Goal: Task Accomplishment & Management: Manage account settings

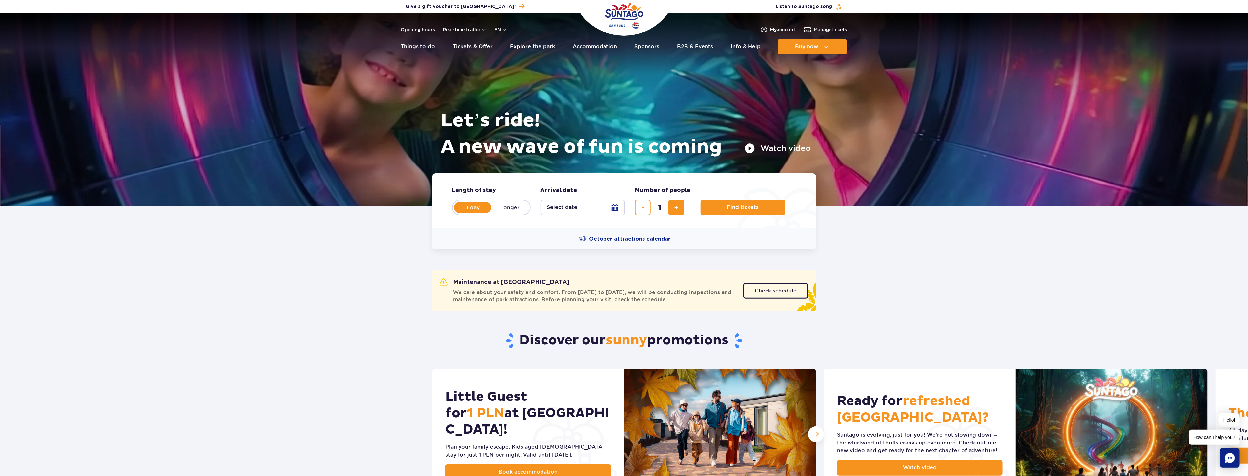
click at [781, 29] on span "My account" at bounding box center [783, 29] width 25 height 7
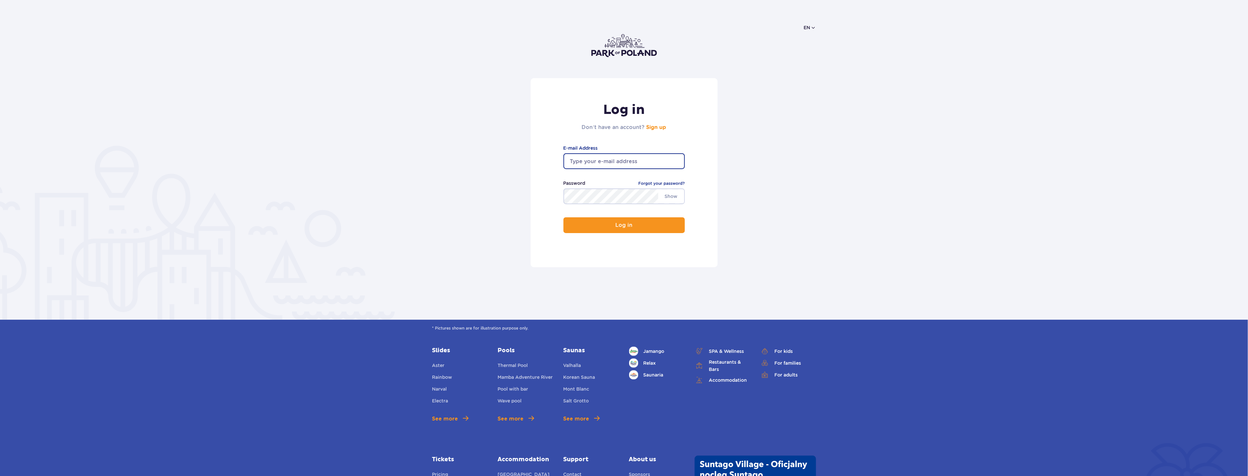
click at [637, 163] on input "email" at bounding box center [624, 161] width 121 height 16
click at [564, 217] on button "Log in" at bounding box center [624, 225] width 121 height 16
drag, startPoint x: 630, startPoint y: 165, endPoint x: 632, endPoint y: 168, distance: 3.4
click at [632, 168] on input "aljonabaturina" at bounding box center [624, 161] width 121 height 16
type input "aljonabaturina@inbox.lv"
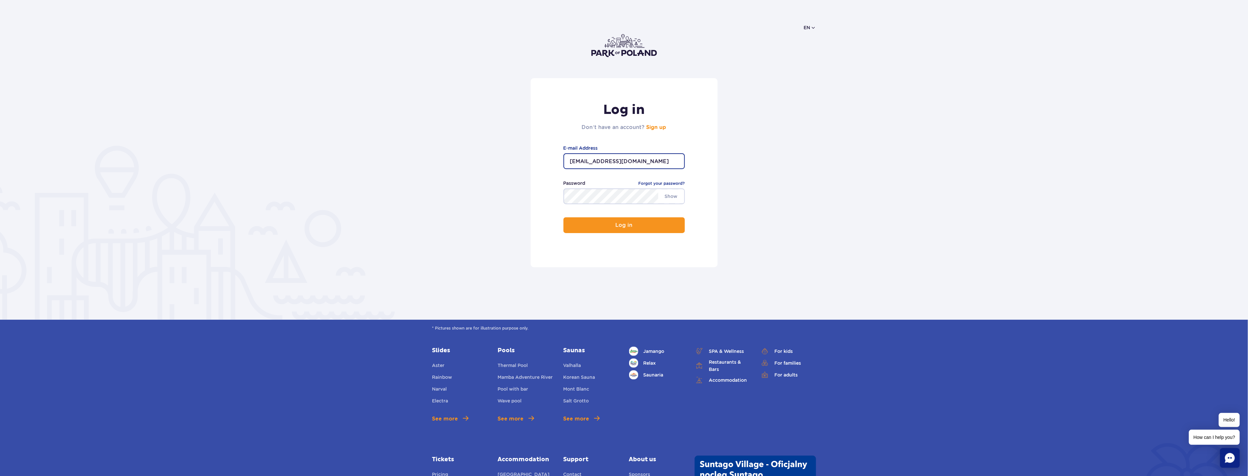
click at [564, 217] on button "Log in" at bounding box center [624, 225] width 121 height 16
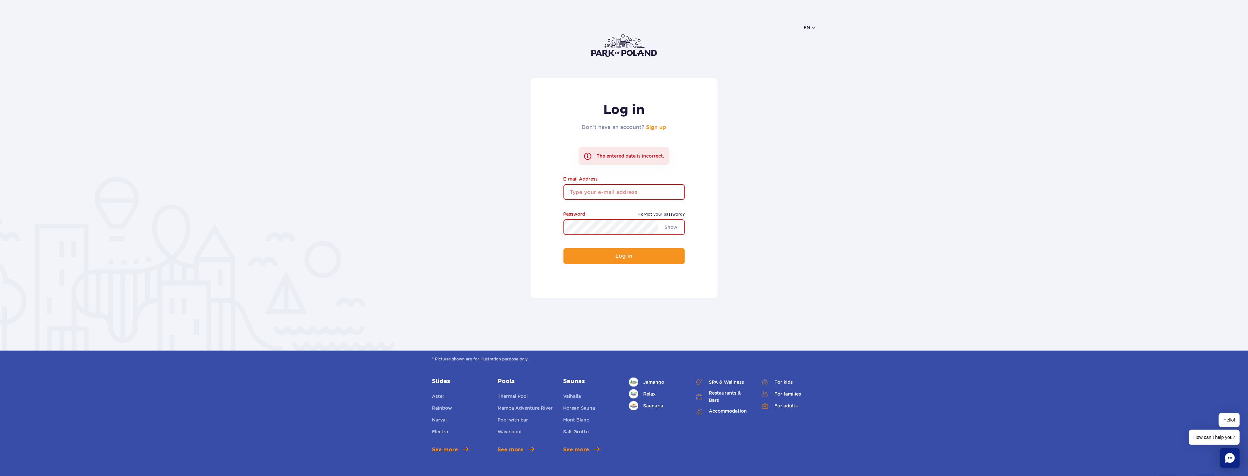
click at [665, 212] on link "Forgot your password?" at bounding box center [662, 214] width 46 height 7
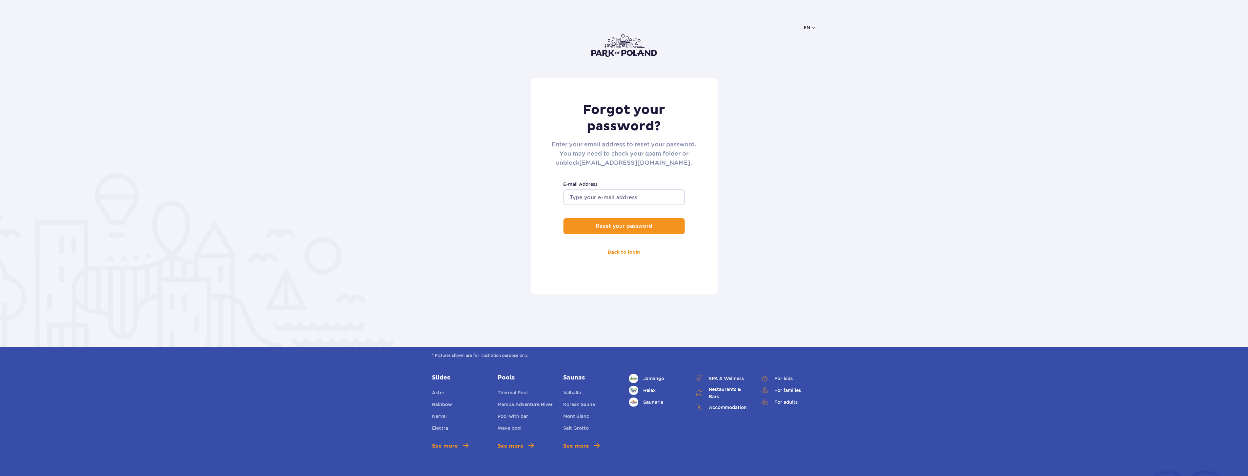
click at [642, 200] on input "E-mail Address" at bounding box center [624, 197] width 121 height 16
type input "aljonabaturina@inbox.lv"
click at [564, 218] on button "Reset your password" at bounding box center [624, 226] width 121 height 16
